Goal: Check status: Check status

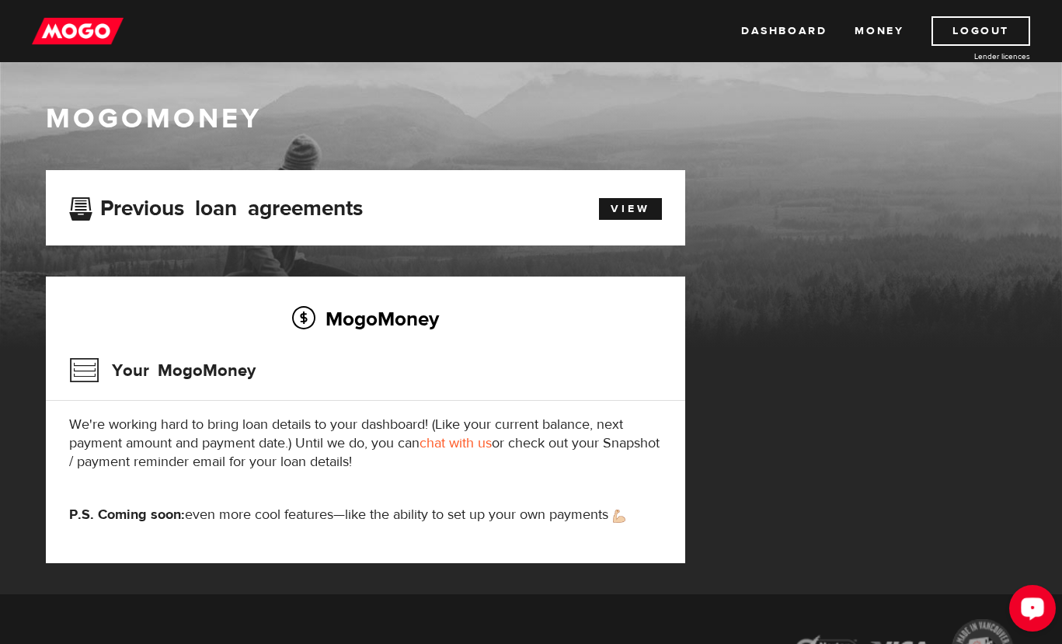
click at [1021, 600] on div "Open LiveChat chat widget" at bounding box center [1032, 607] width 26 height 26
click at [213, 271] on div "MogoMoney Your MogoMoney application Expired Your MogoMoney credit decision has…" at bounding box center [365, 366] width 639 height 393
click at [163, 208] on h3 "Previous loan agreements" at bounding box center [216, 206] width 294 height 20
click at [358, 465] on p "We're working hard to bring loan details to your dashboard! (Like your current …" at bounding box center [365, 444] width 593 height 56
click at [95, 64] on div "MogoMoney" at bounding box center [531, 182] width 1062 height 334
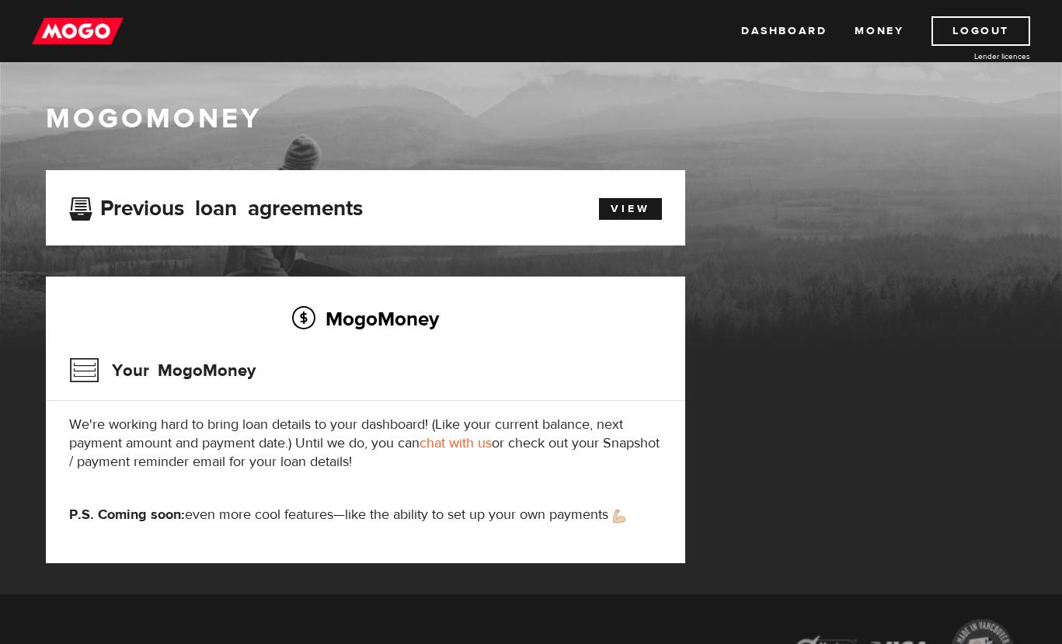
click at [91, 33] on img at bounding box center [78, 31] width 92 height 30
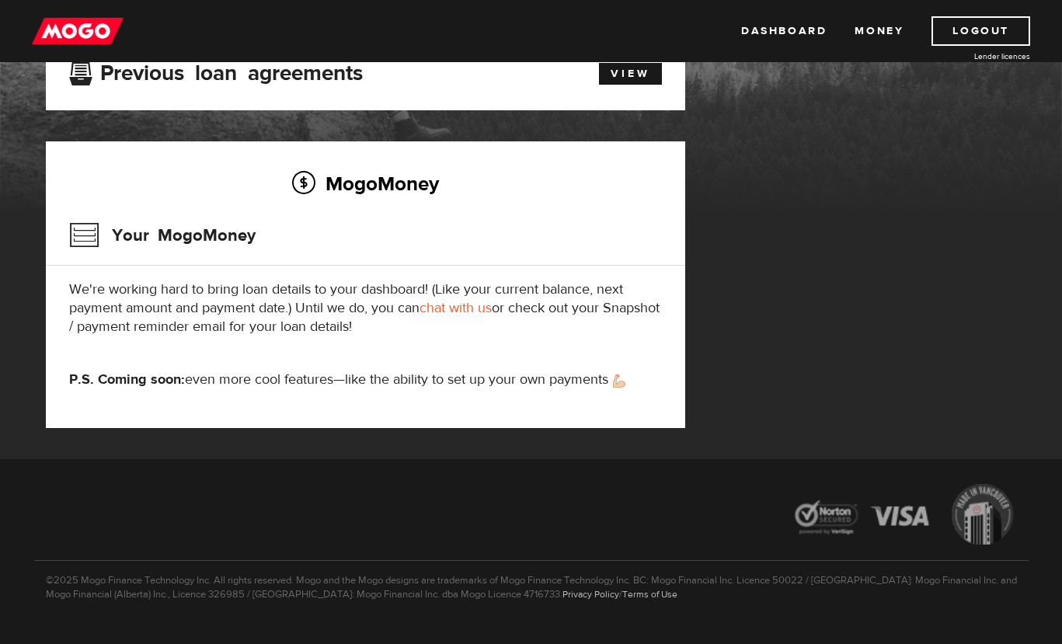
scroll to position [152, 0]
